Goal: Find specific page/section: Find specific page/section

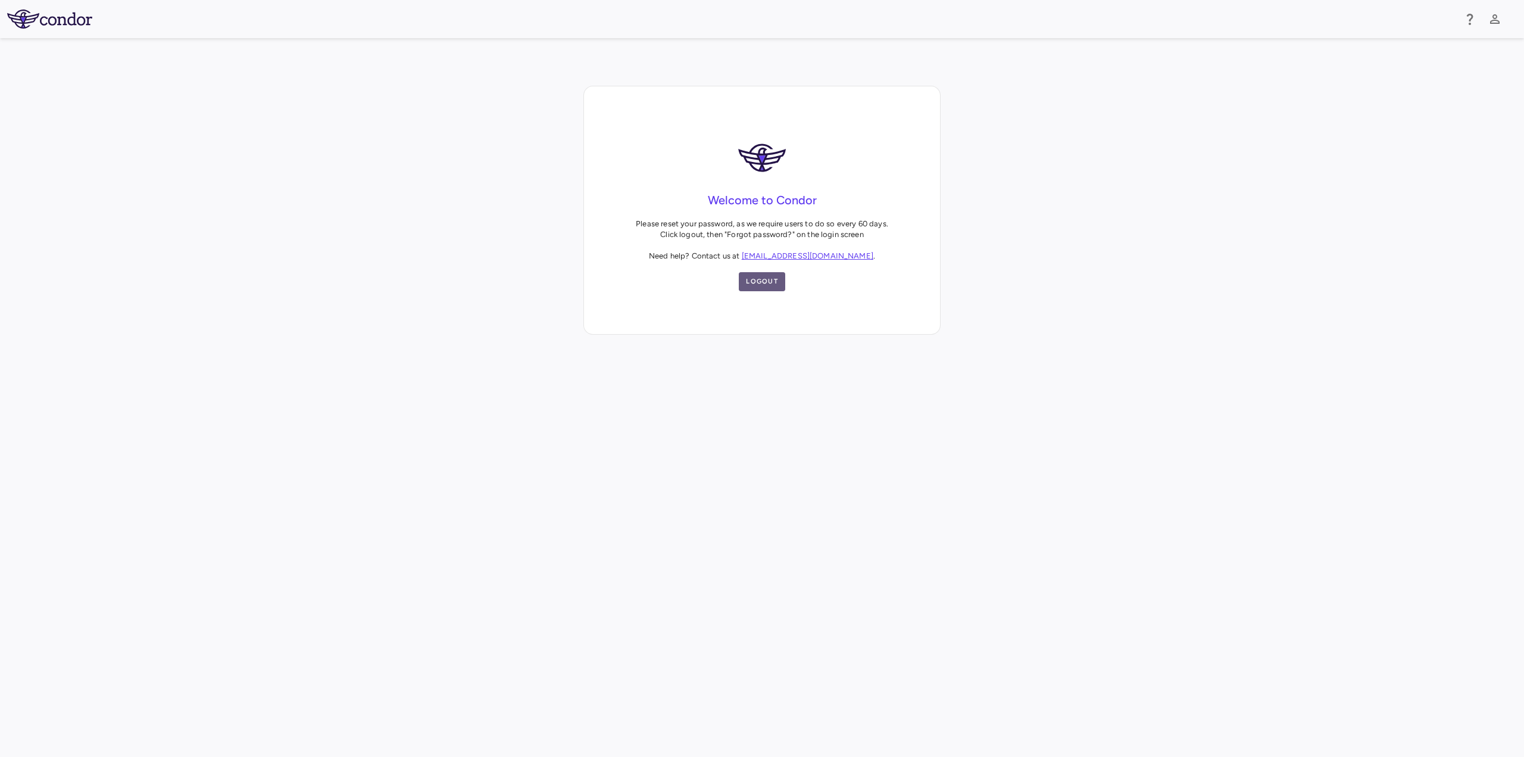
click at [768, 282] on button "Logout" at bounding box center [762, 281] width 46 height 19
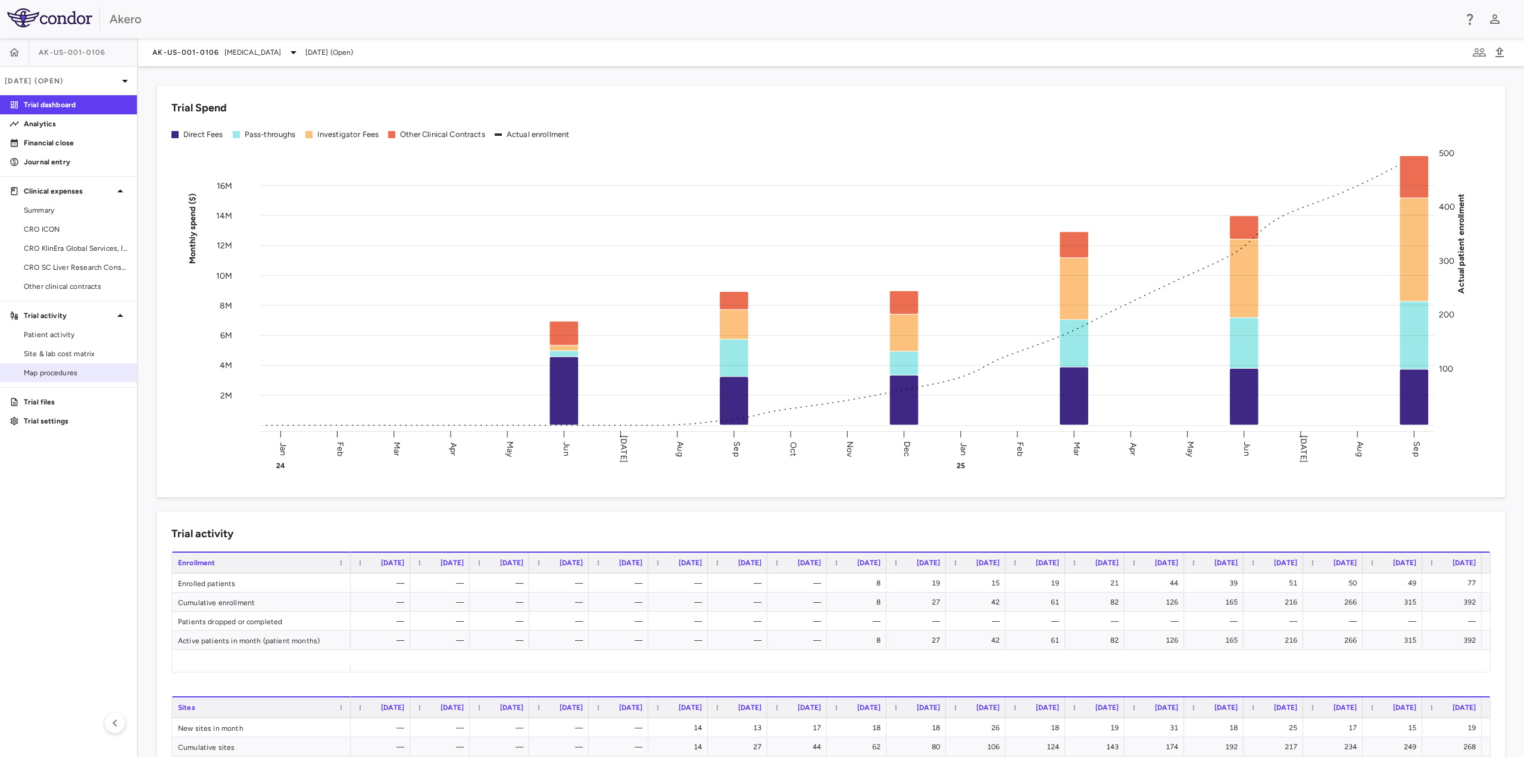
drag, startPoint x: 73, startPoint y: 357, endPoint x: 69, endPoint y: 381, distance: 24.7
click at [73, 357] on span "Site & lab cost matrix" at bounding box center [76, 353] width 104 height 11
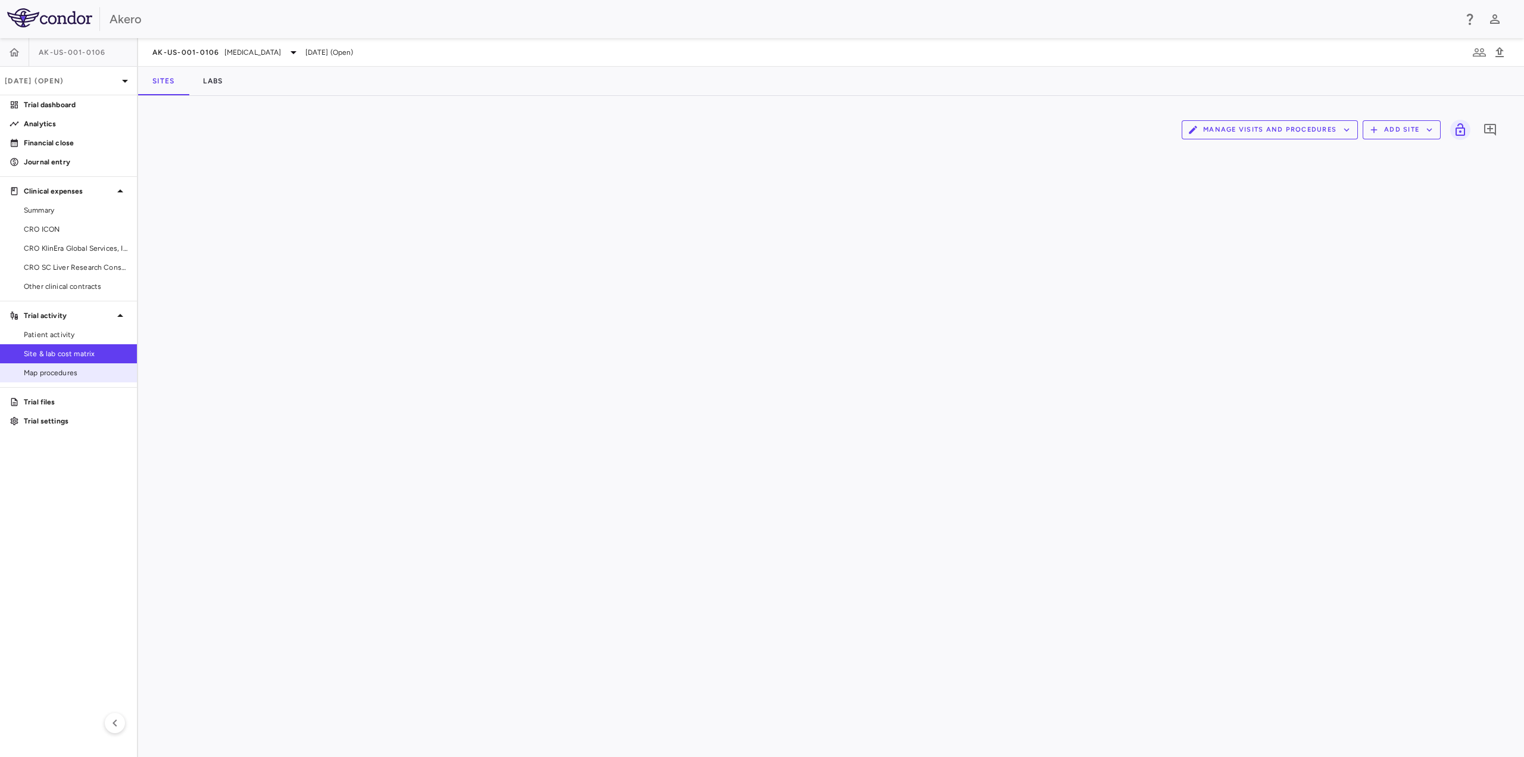
click at [67, 376] on span "Map procedures" at bounding box center [76, 372] width 104 height 11
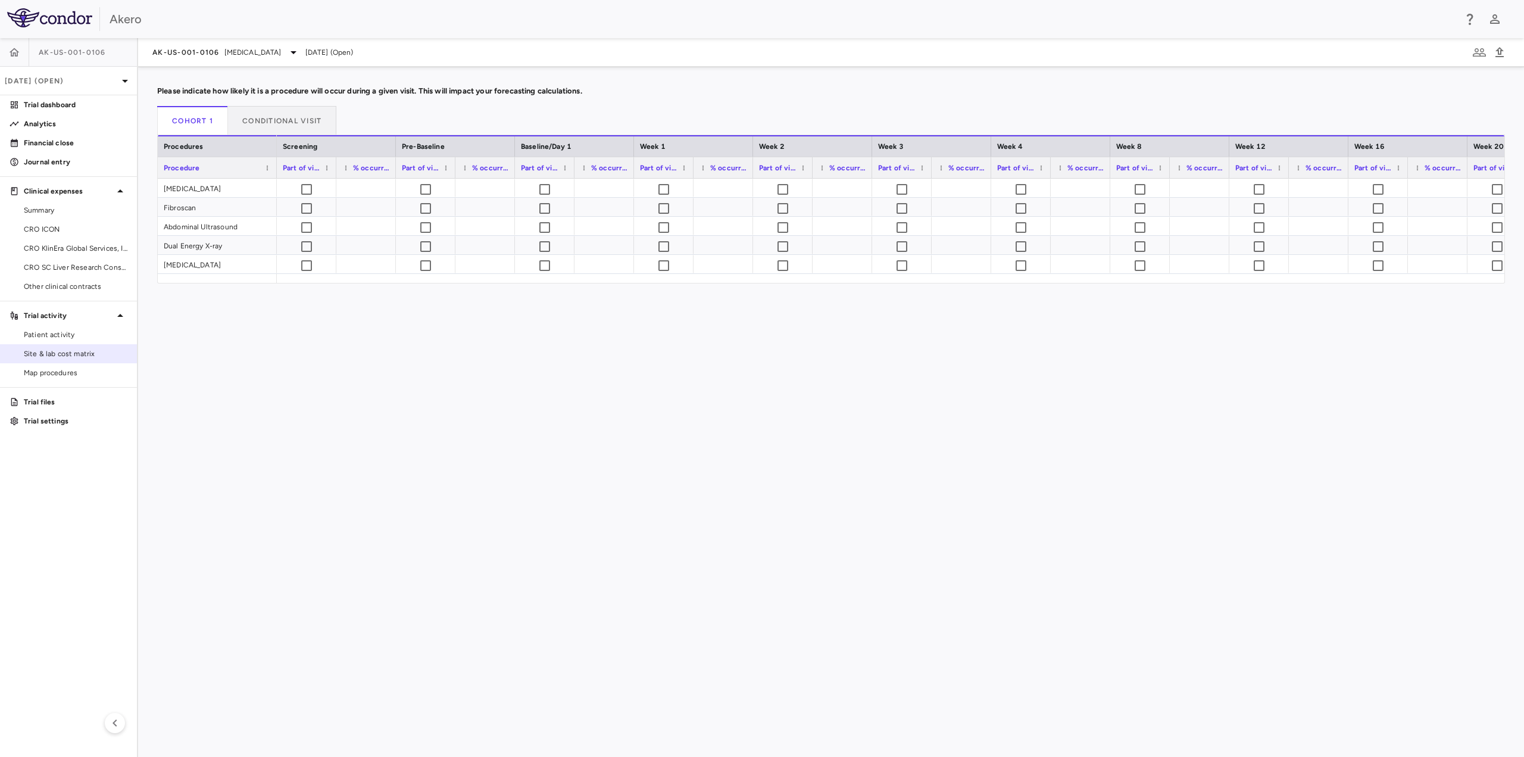
click at [63, 352] on span "Site & lab cost matrix" at bounding box center [76, 353] width 104 height 11
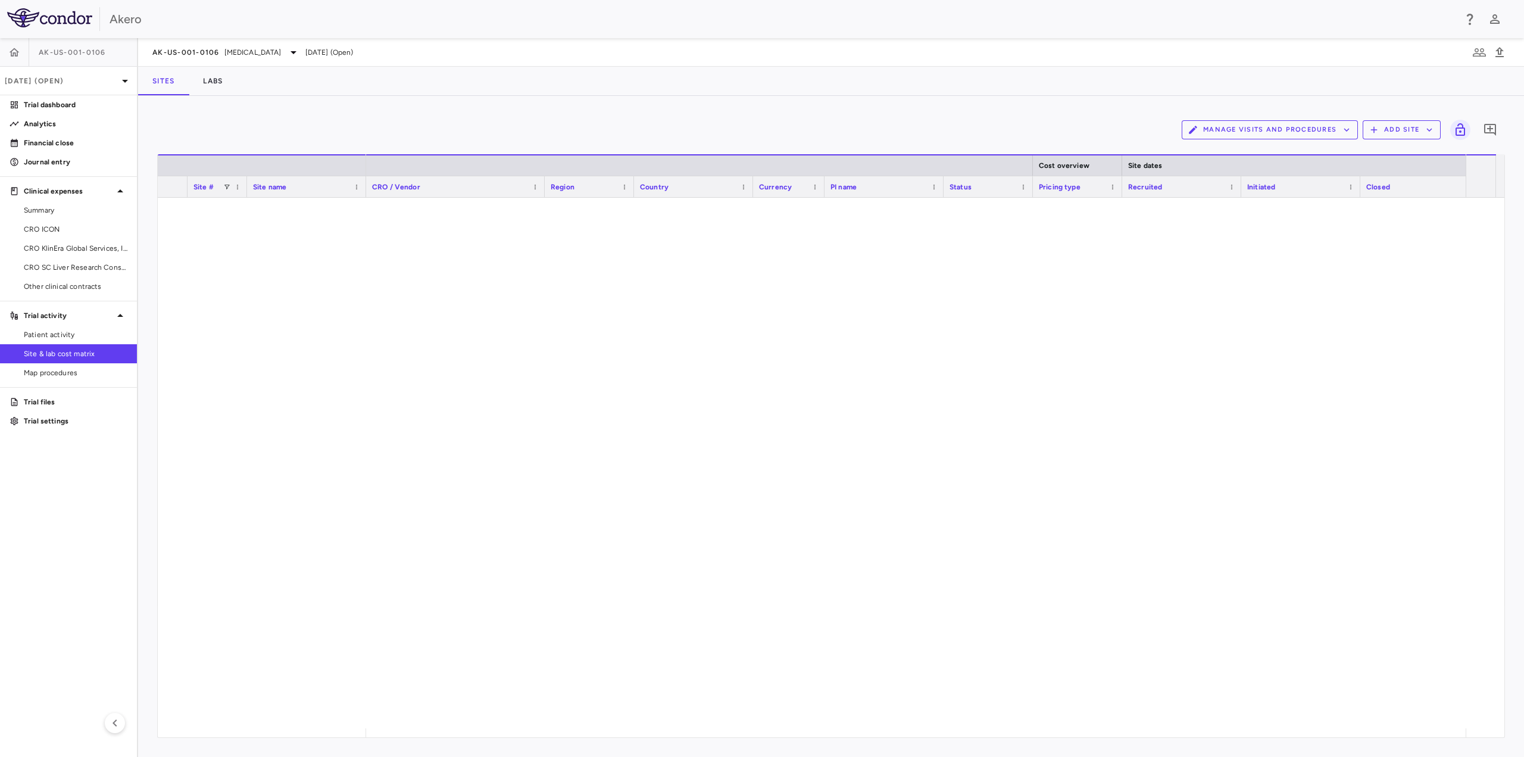
scroll to position [4898, 0]
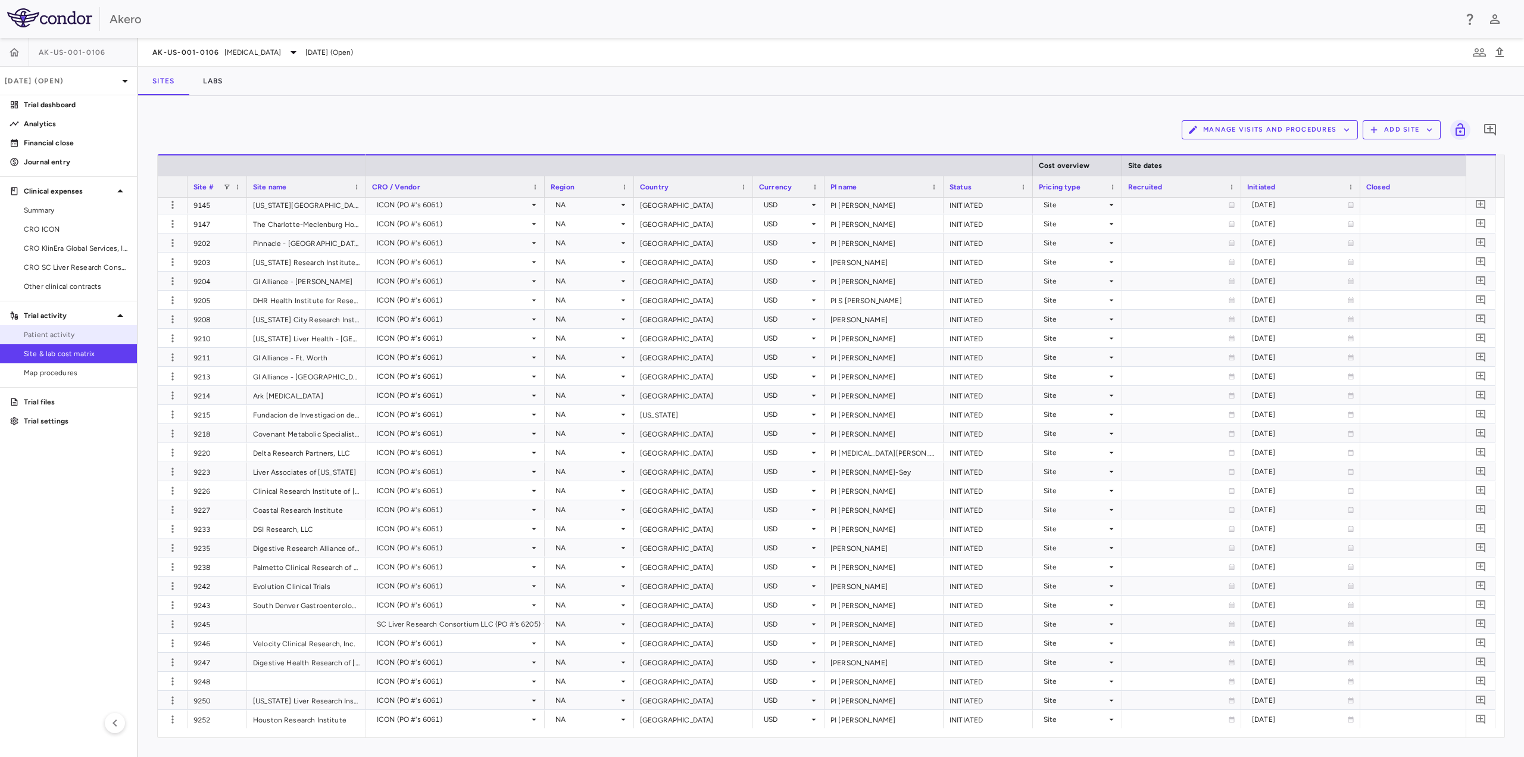
click at [59, 331] on span "Patient activity" at bounding box center [76, 334] width 104 height 11
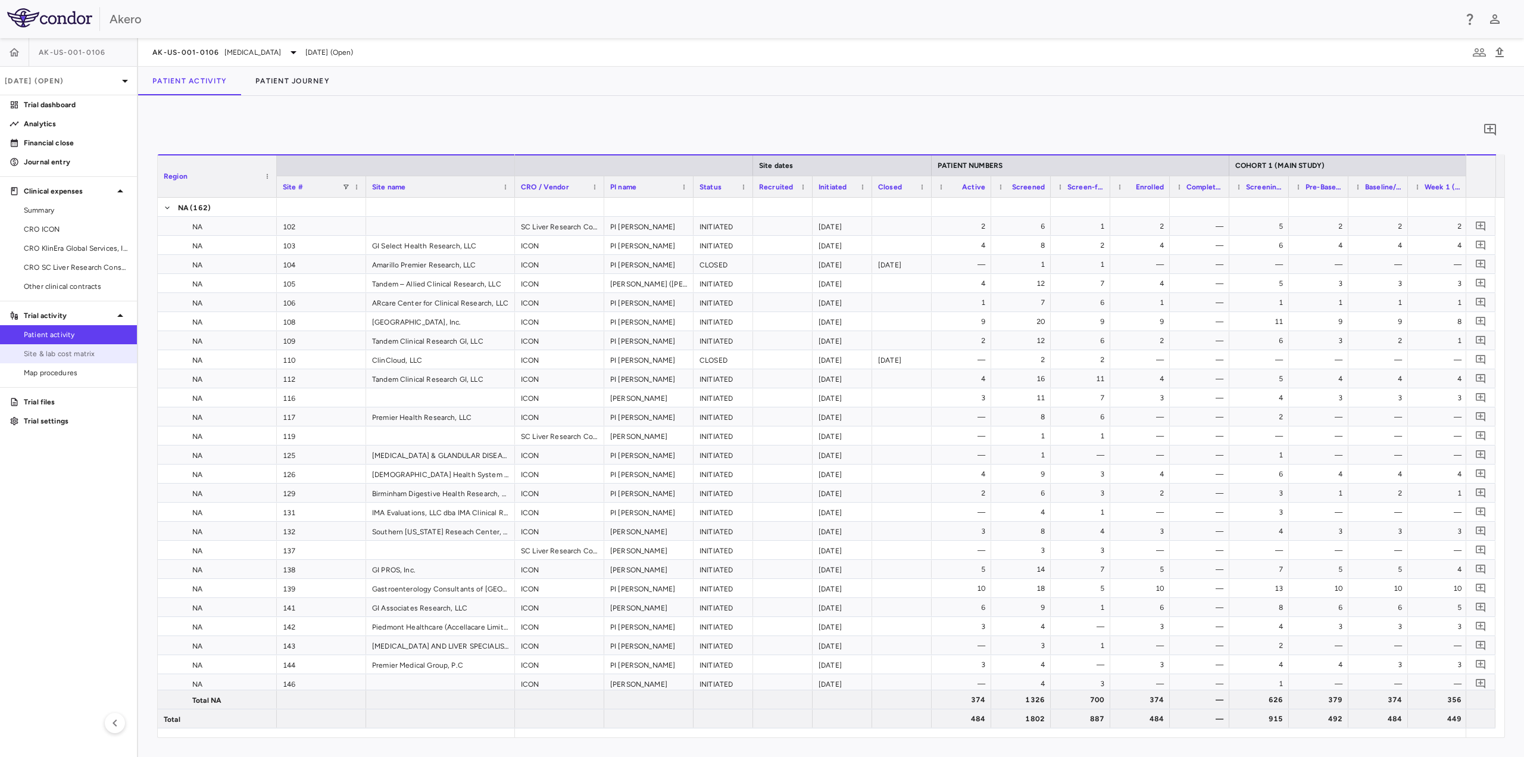
click at [98, 357] on span "Site & lab cost matrix" at bounding box center [76, 353] width 104 height 11
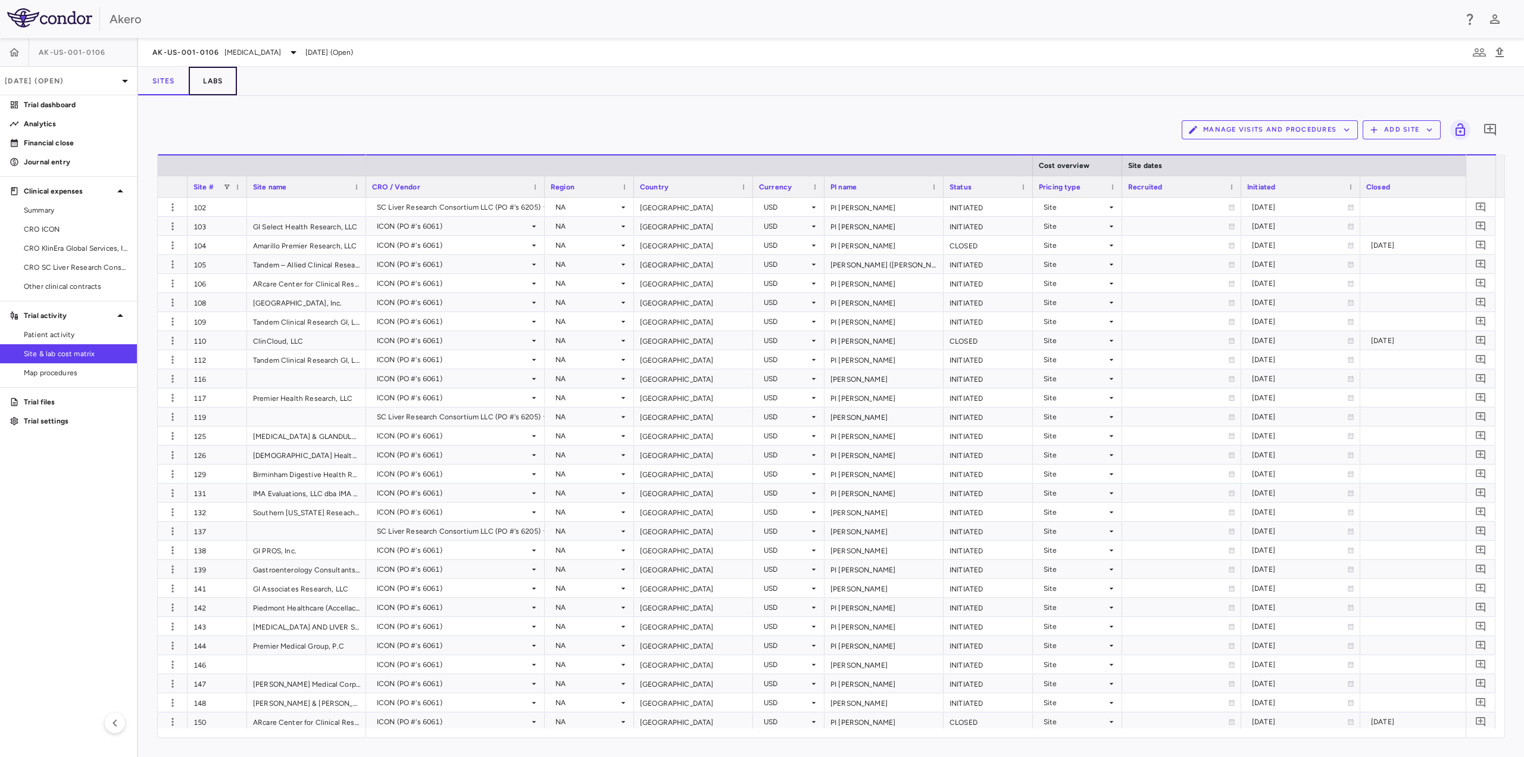
click at [221, 82] on button "Labs" at bounding box center [213, 81] width 48 height 29
